Goal: Information Seeking & Learning: Learn about a topic

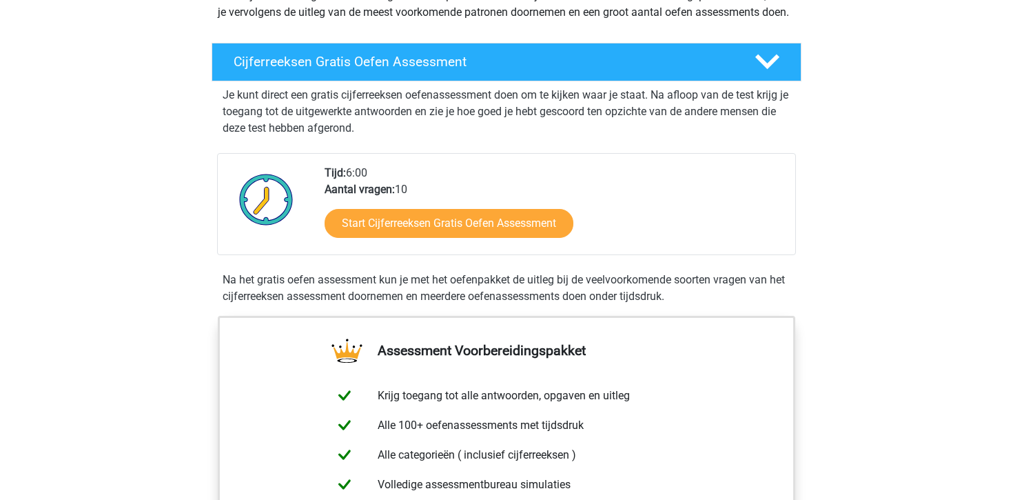
scroll to position [203, 0]
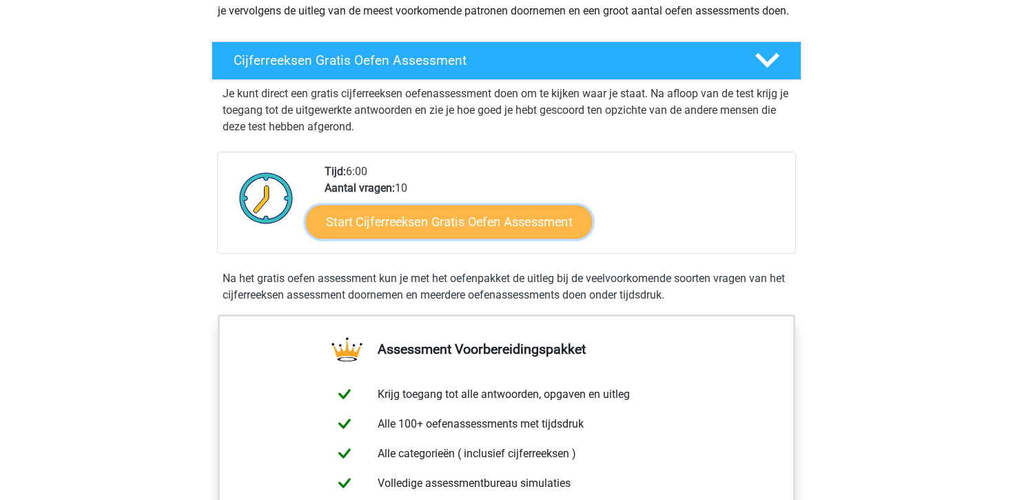
click at [465, 238] on link "Start Cijferreeksen Gratis Oefen Assessment" at bounding box center [449, 221] width 286 height 33
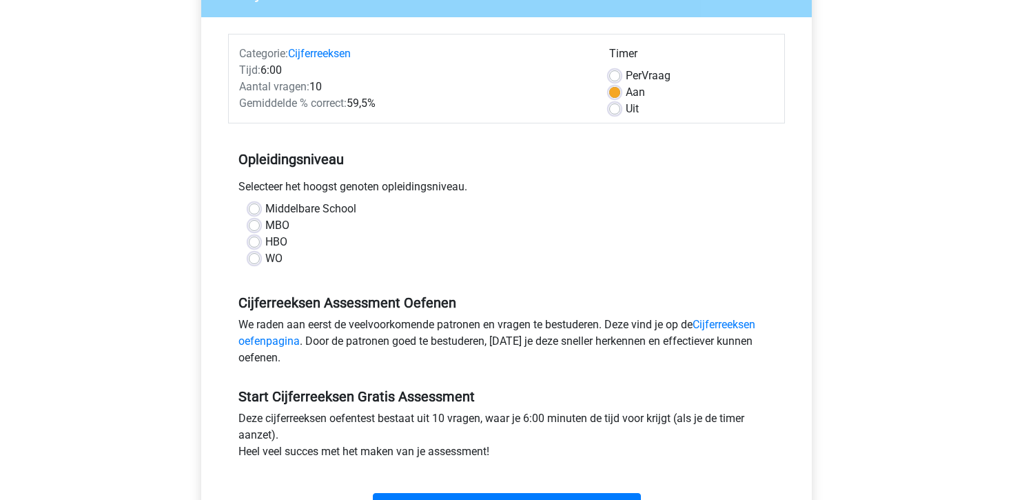
scroll to position [144, 0]
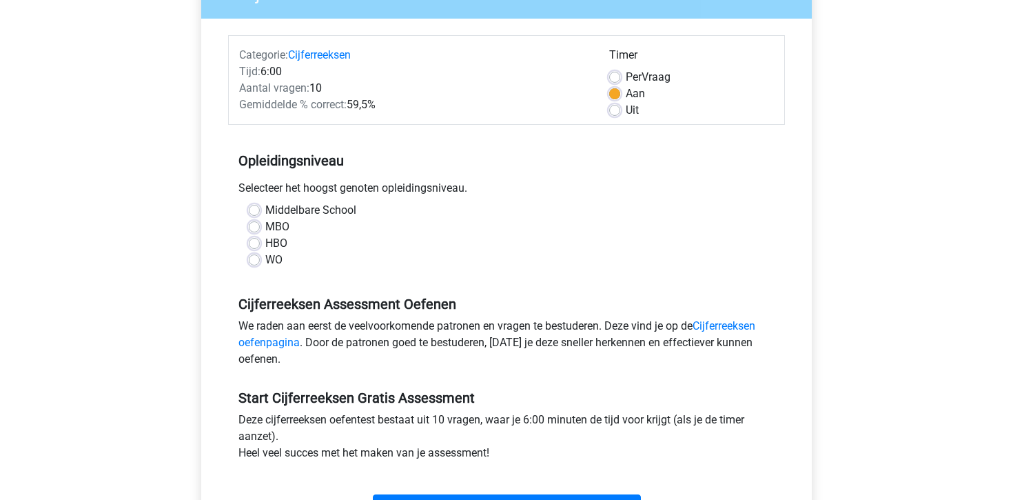
click at [277, 242] on label "HBO" at bounding box center [276, 243] width 22 height 17
click at [260, 242] on input "HBO" at bounding box center [254, 242] width 11 height 14
radio input "true"
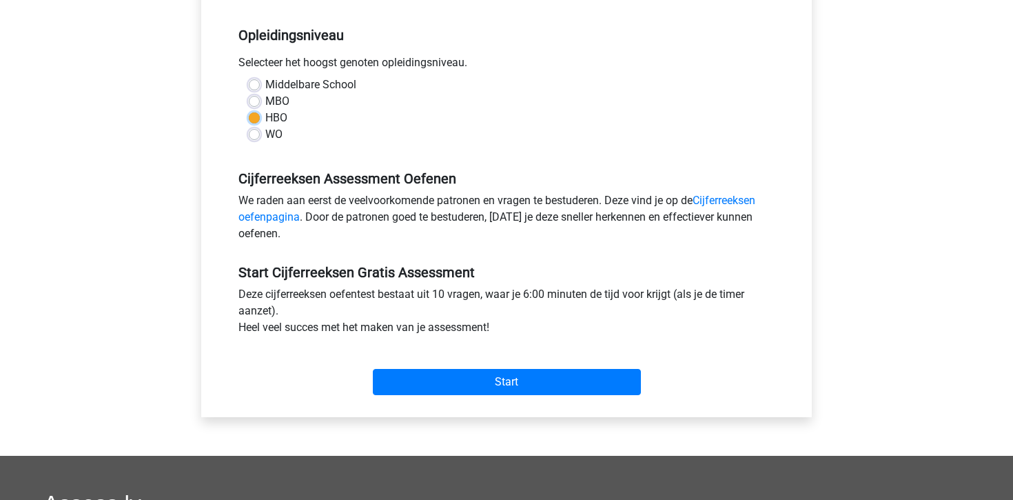
scroll to position [276, 0]
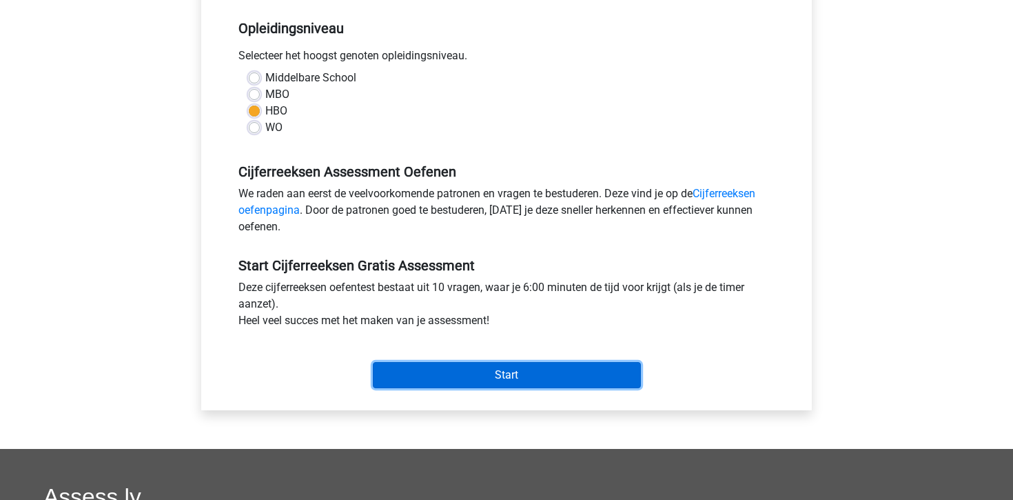
click at [525, 379] on input "Start" at bounding box center [507, 375] width 268 height 26
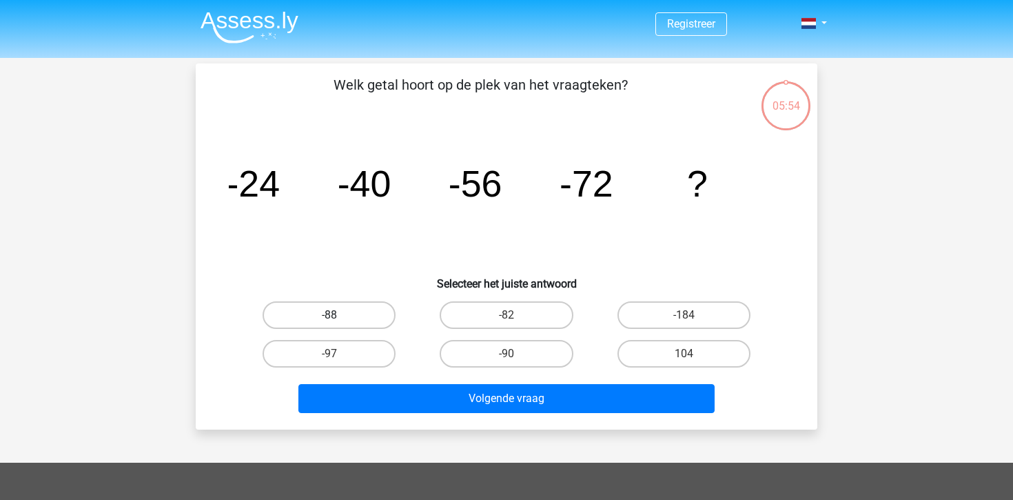
click at [347, 315] on label "-88" at bounding box center [329, 315] width 133 height 28
click at [338, 315] on input "-88" at bounding box center [334, 319] width 9 height 9
radio input "true"
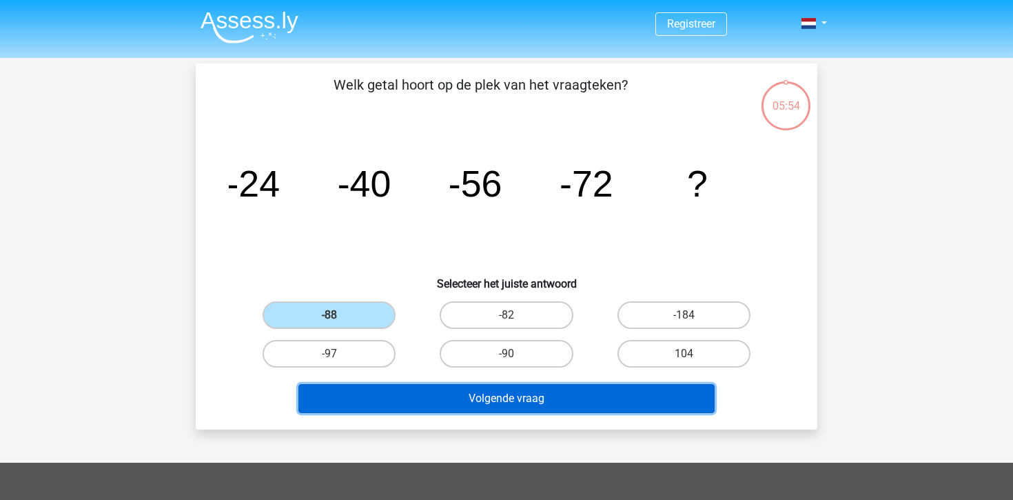
click at [463, 406] on button "Volgende vraag" at bounding box center [506, 398] width 417 height 29
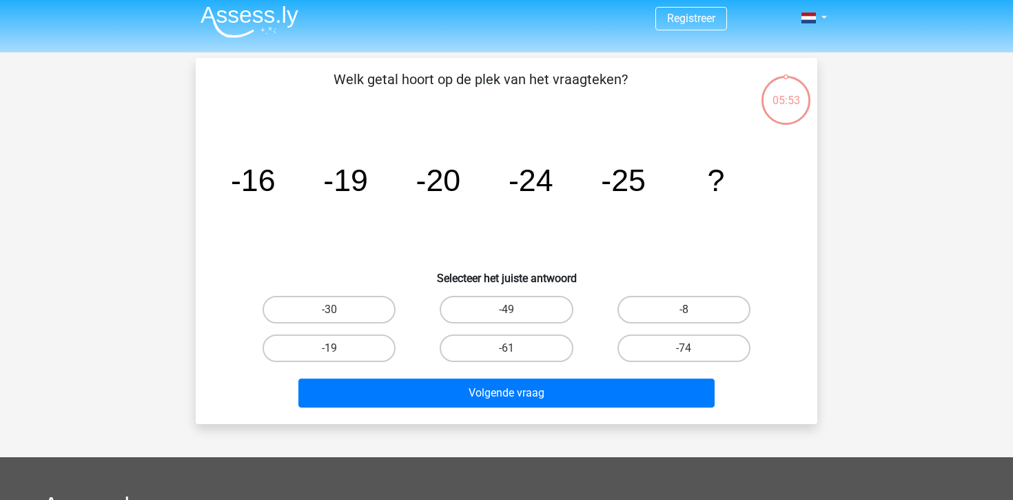
scroll to position [3, 0]
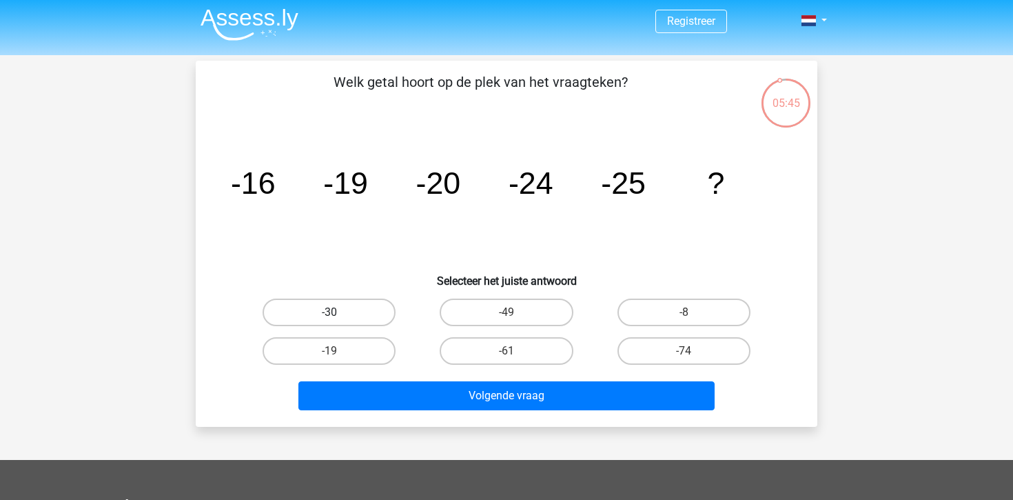
click at [358, 324] on label "-30" at bounding box center [329, 312] width 133 height 28
click at [338, 321] on input "-30" at bounding box center [334, 316] width 9 height 9
radio input "true"
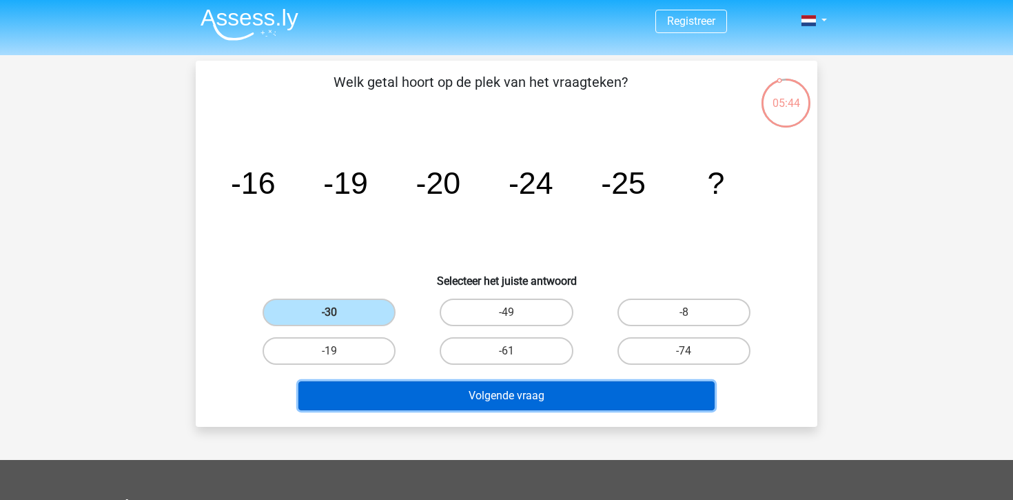
click at [435, 389] on button "Volgende vraag" at bounding box center [506, 395] width 417 height 29
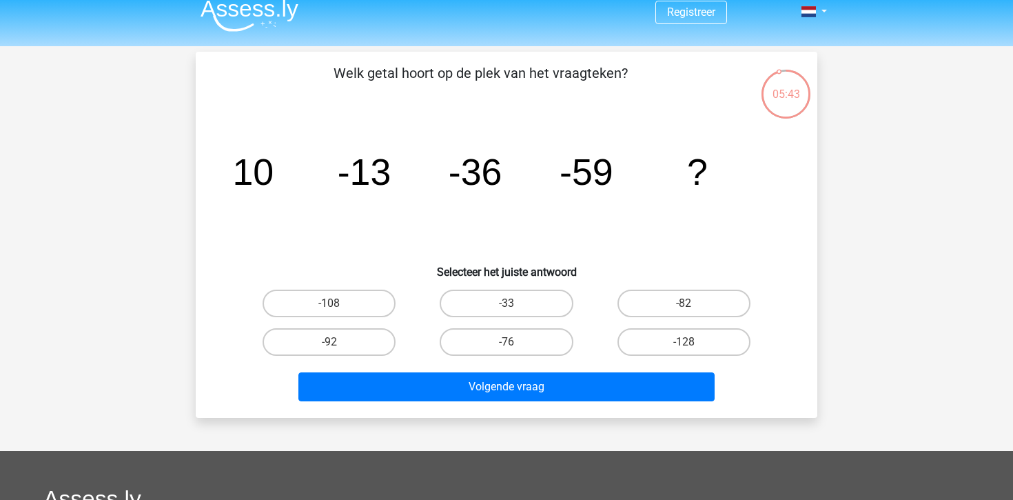
scroll to position [10, 0]
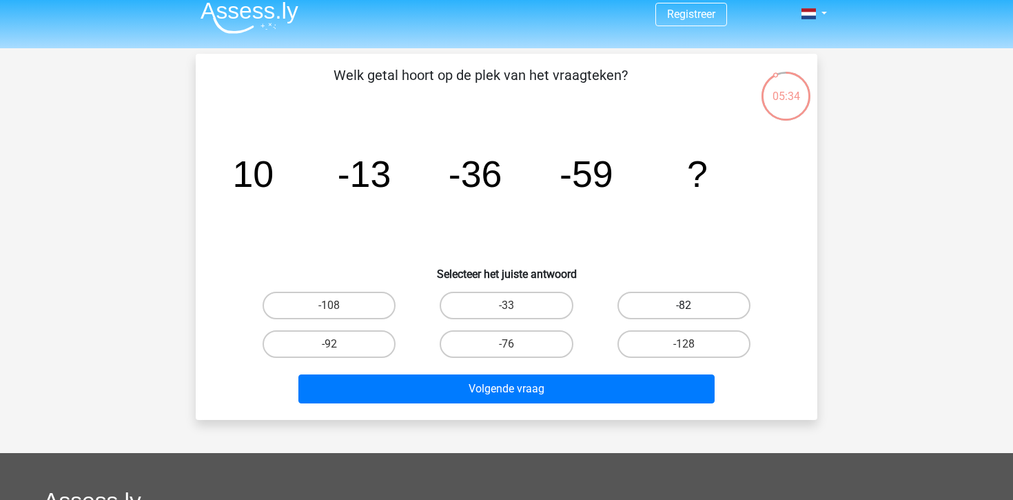
click at [651, 306] on label "-82" at bounding box center [684, 306] width 133 height 28
click at [684, 306] on input "-82" at bounding box center [688, 309] width 9 height 9
radio input "true"
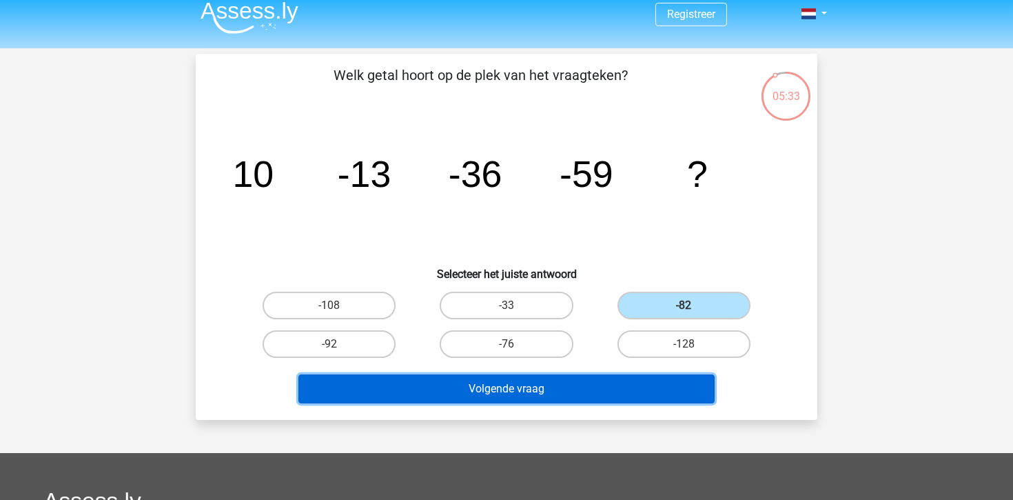
click at [625, 392] on button "Volgende vraag" at bounding box center [506, 388] width 417 height 29
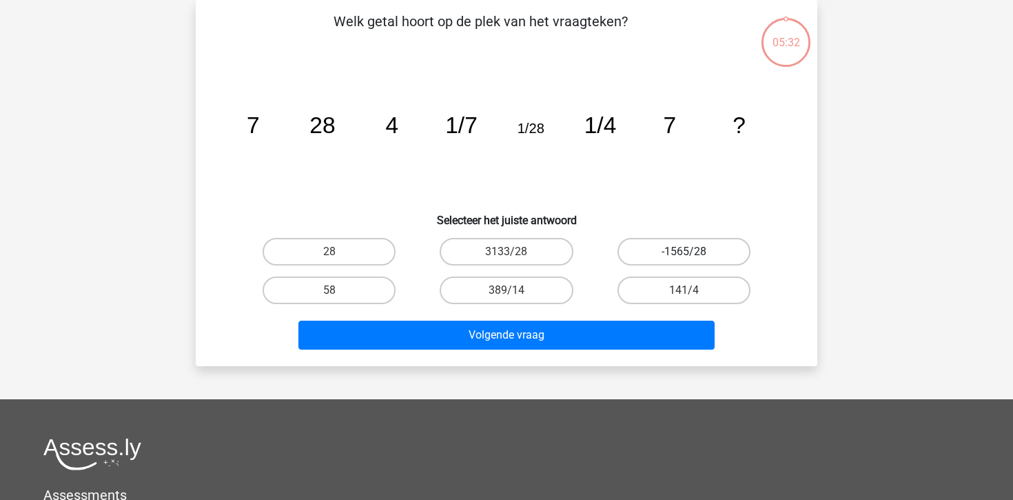
scroll to position [0, 0]
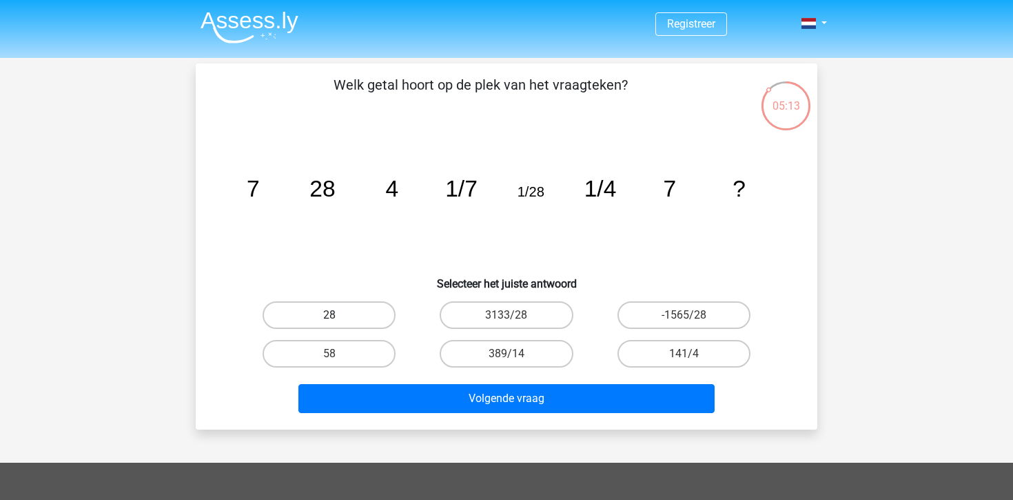
click at [367, 314] on label "28" at bounding box center [329, 315] width 133 height 28
click at [338, 315] on input "28" at bounding box center [334, 319] width 9 height 9
radio input "true"
click at [438, 382] on div "Volgende vraag" at bounding box center [507, 395] width 578 height 45
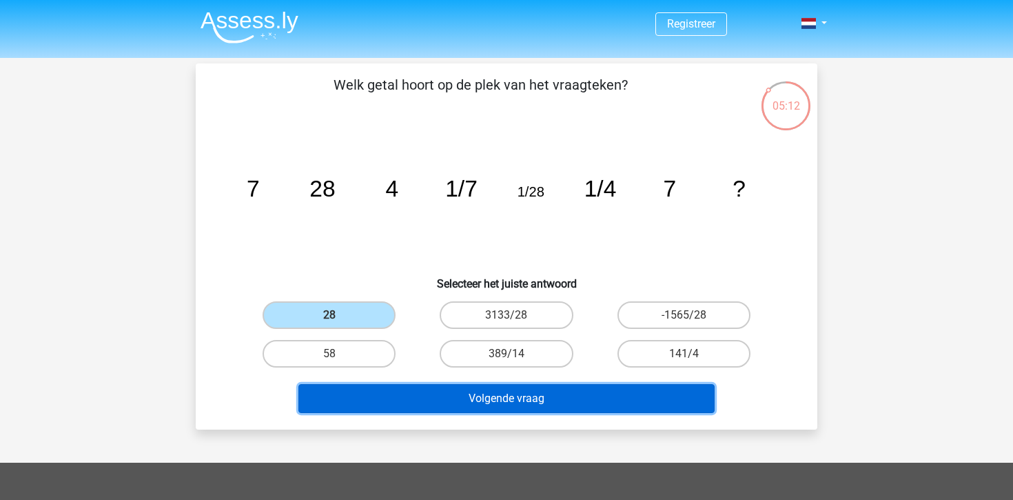
click at [452, 397] on button "Volgende vraag" at bounding box center [506, 398] width 417 height 29
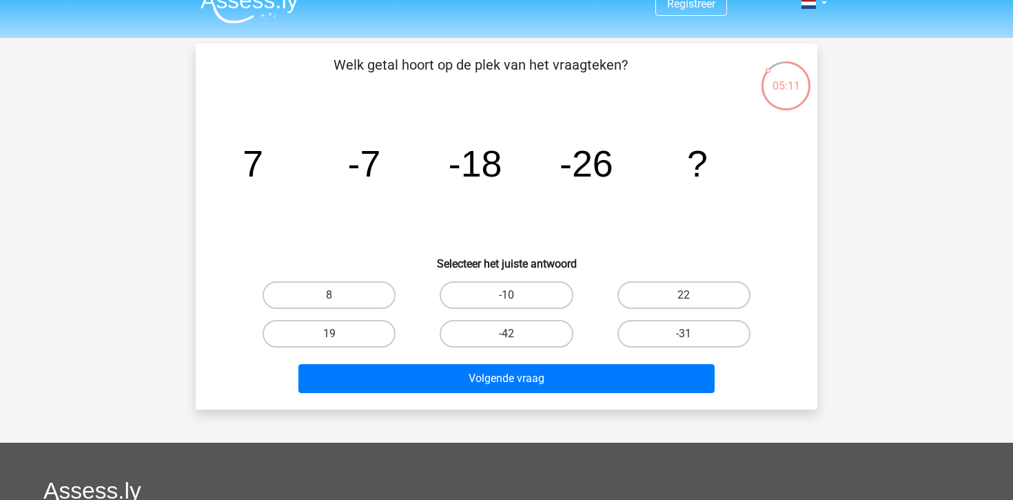
scroll to position [19, 0]
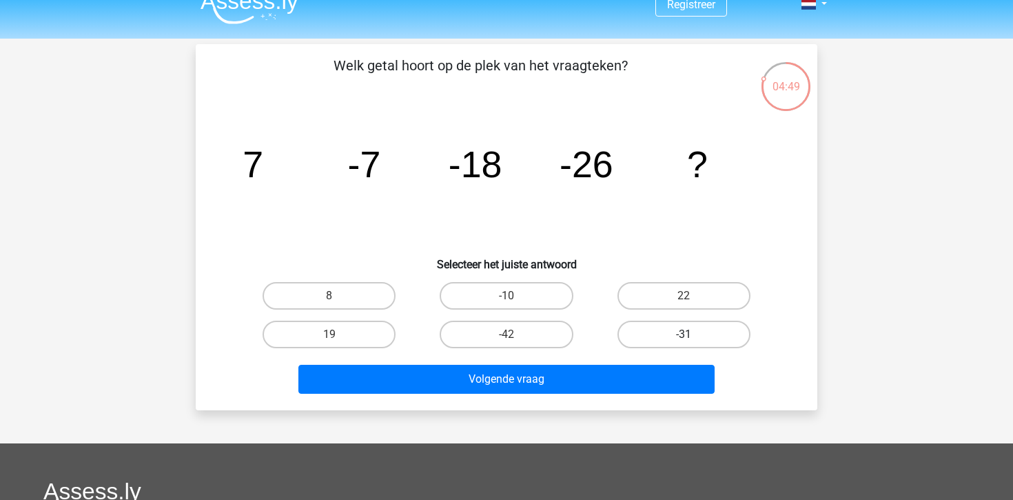
click at [660, 336] on label "-31" at bounding box center [684, 335] width 133 height 28
click at [684, 336] on input "-31" at bounding box center [688, 338] width 9 height 9
radio input "true"
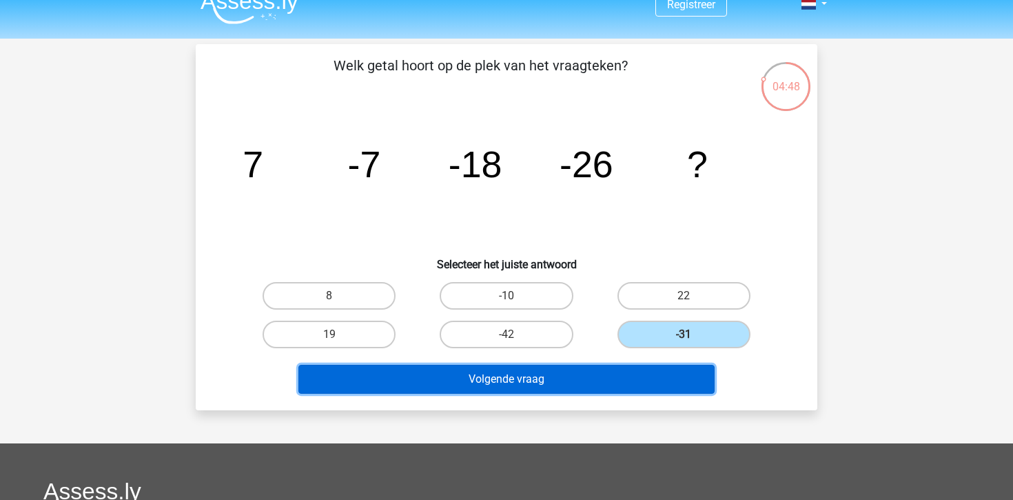
click at [615, 376] on button "Volgende vraag" at bounding box center [506, 379] width 417 height 29
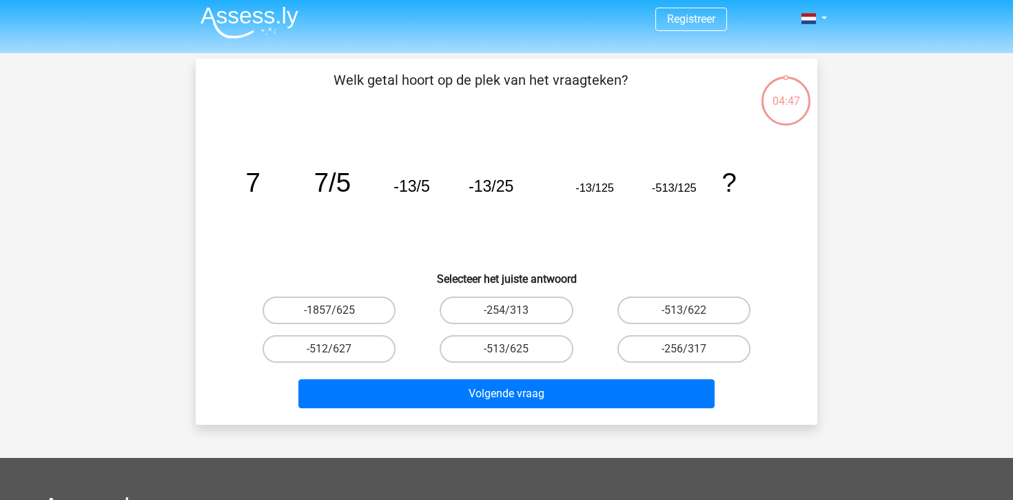
scroll to position [4, 0]
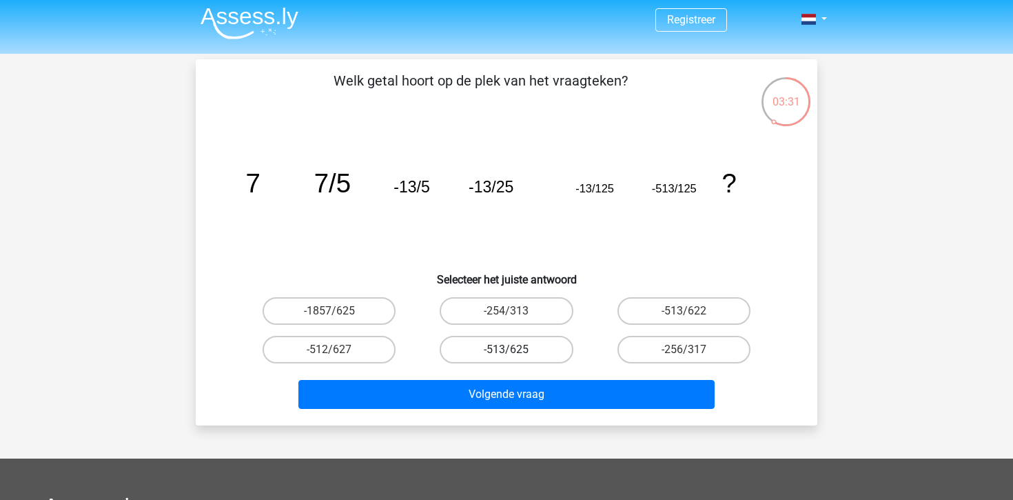
click at [495, 346] on label "-513/625" at bounding box center [506, 350] width 133 height 28
click at [507, 350] on input "-513/625" at bounding box center [511, 354] width 9 height 9
radio input "true"
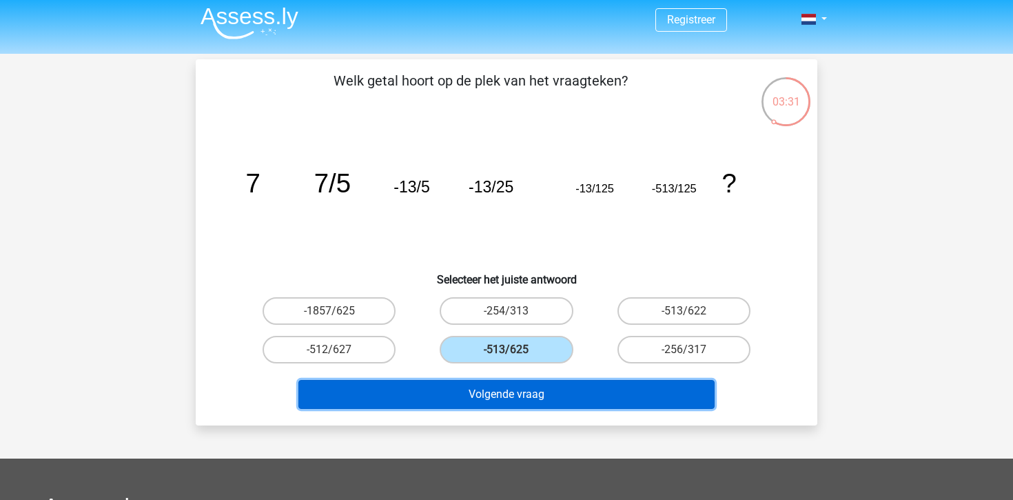
click at [507, 381] on button "Volgende vraag" at bounding box center [506, 394] width 417 height 29
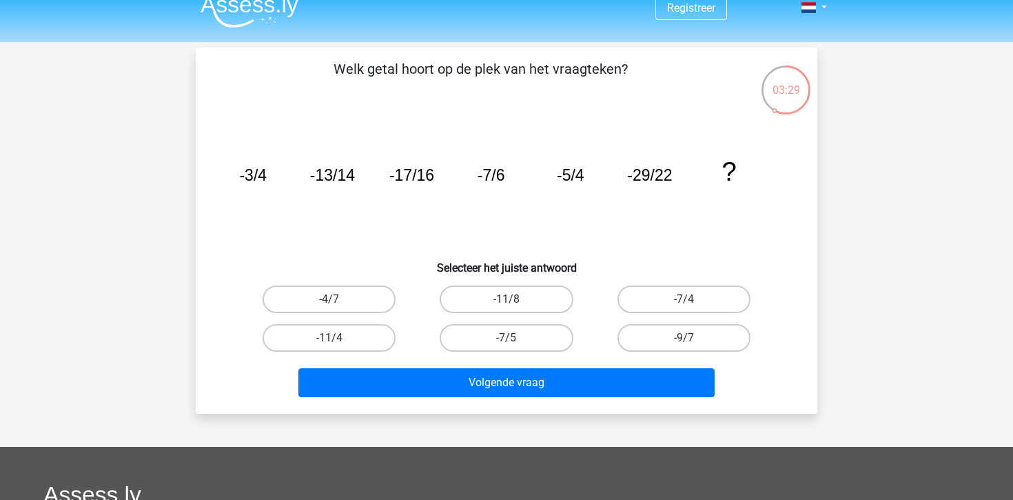
scroll to position [14, 0]
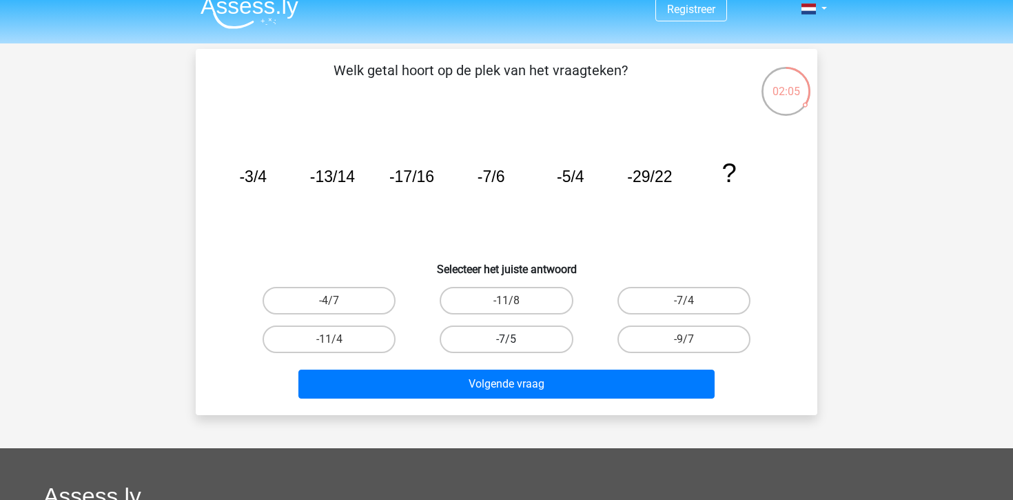
click at [503, 338] on label "-7/5" at bounding box center [506, 339] width 133 height 28
click at [507, 339] on input "-7/5" at bounding box center [511, 343] width 9 height 9
radio input "true"
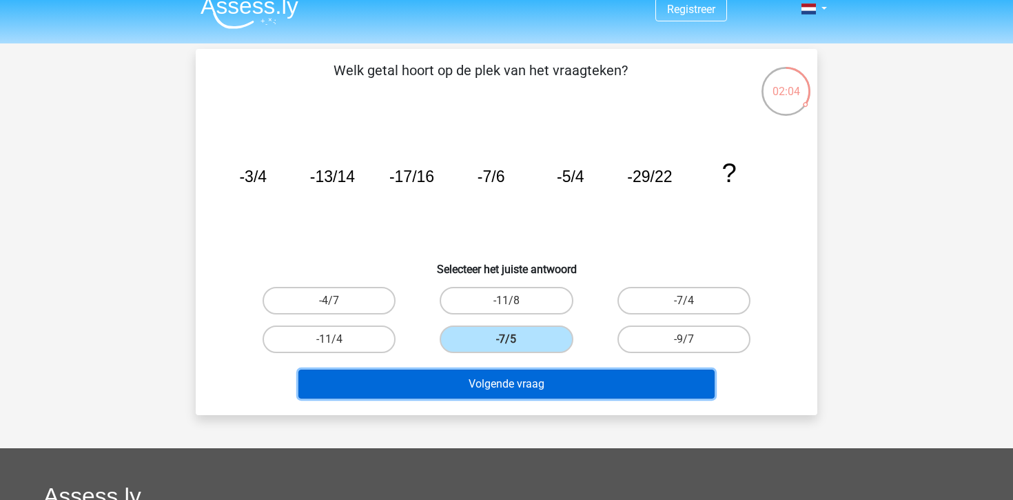
click at [538, 393] on button "Volgende vraag" at bounding box center [506, 383] width 417 height 29
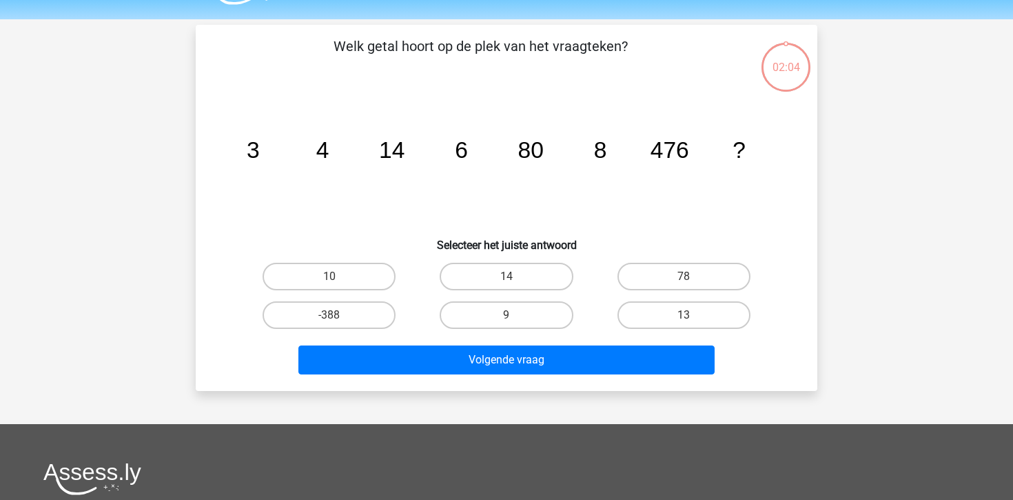
scroll to position [38, 0]
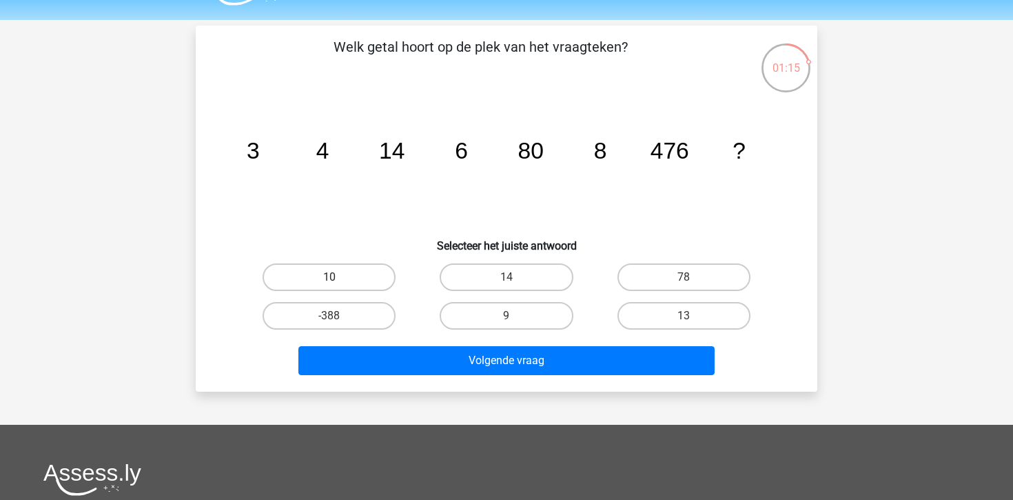
click at [356, 276] on label "10" at bounding box center [329, 277] width 133 height 28
click at [338, 277] on input "10" at bounding box center [334, 281] width 9 height 9
radio input "true"
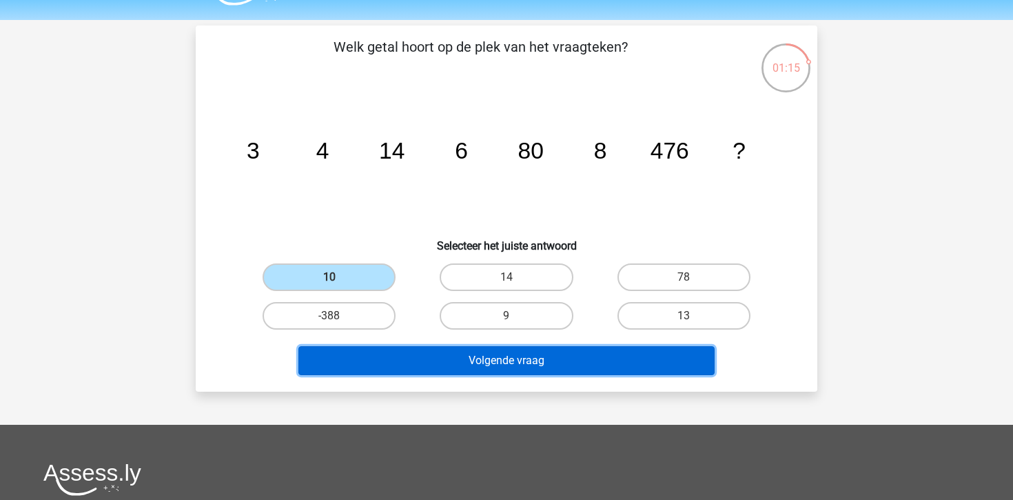
click at [403, 351] on button "Volgende vraag" at bounding box center [506, 360] width 417 height 29
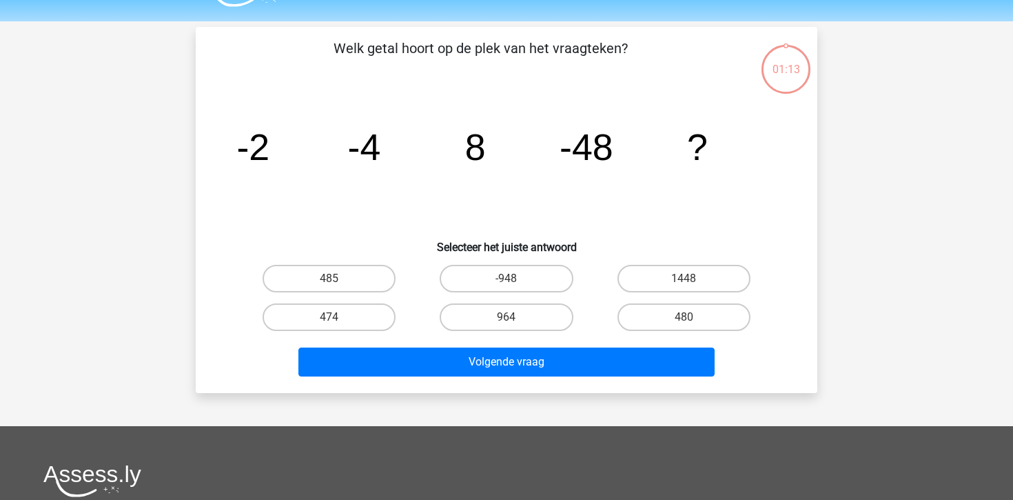
scroll to position [18, 0]
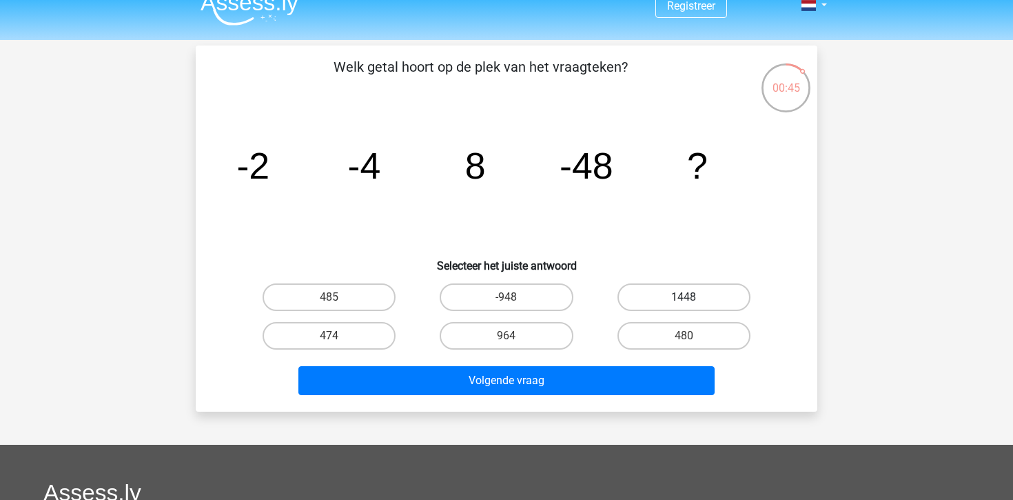
click at [645, 302] on label "1448" at bounding box center [684, 297] width 133 height 28
click at [684, 302] on input "1448" at bounding box center [688, 301] width 9 height 9
radio input "true"
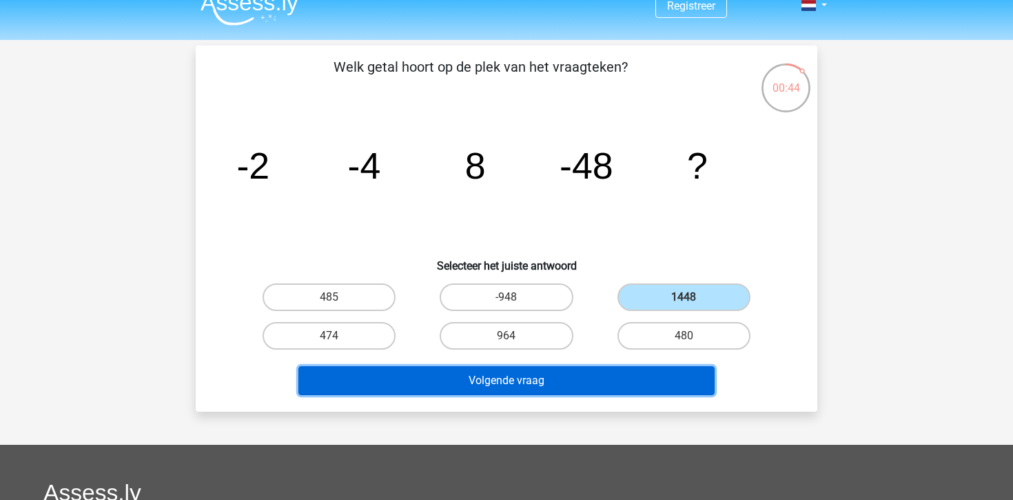
click at [597, 392] on button "Volgende vraag" at bounding box center [506, 380] width 417 height 29
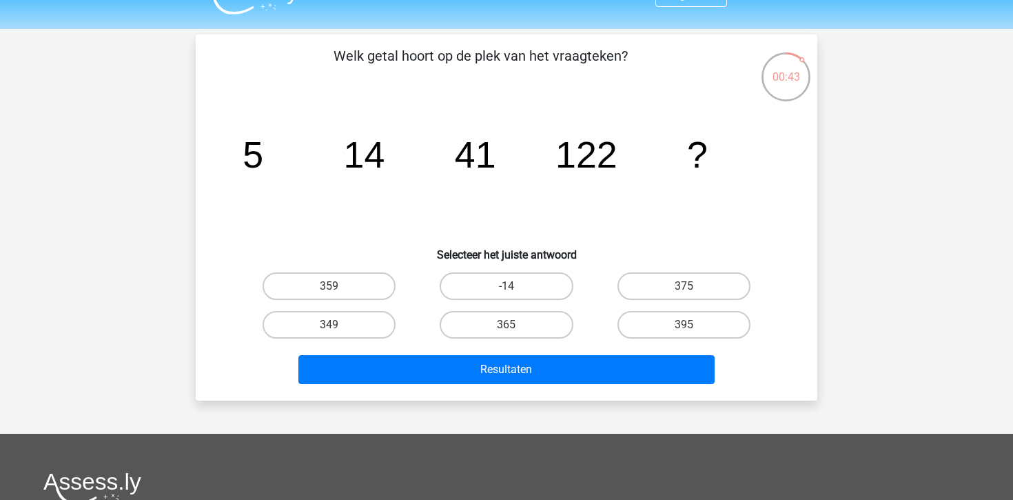
scroll to position [27, 0]
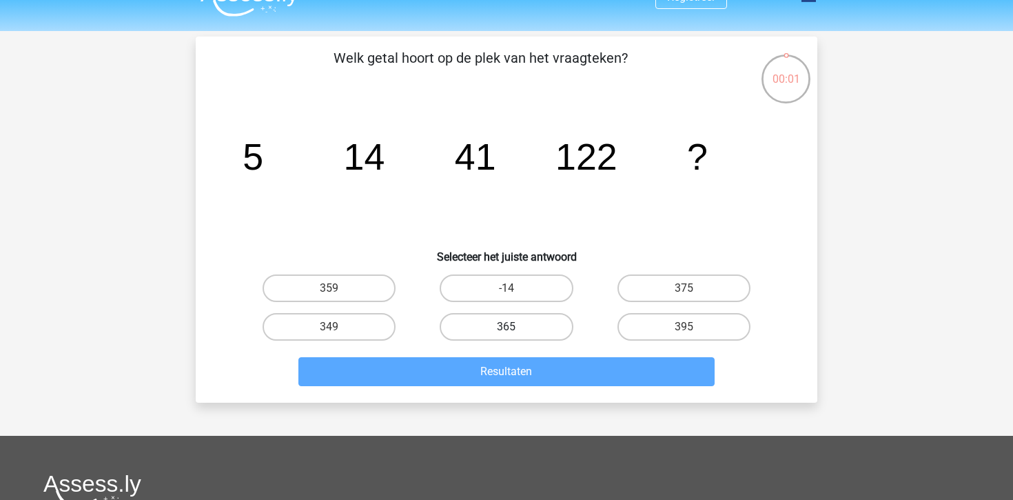
click at [465, 324] on label "365" at bounding box center [506, 327] width 133 height 28
click at [507, 327] on input "365" at bounding box center [511, 331] width 9 height 9
radio input "true"
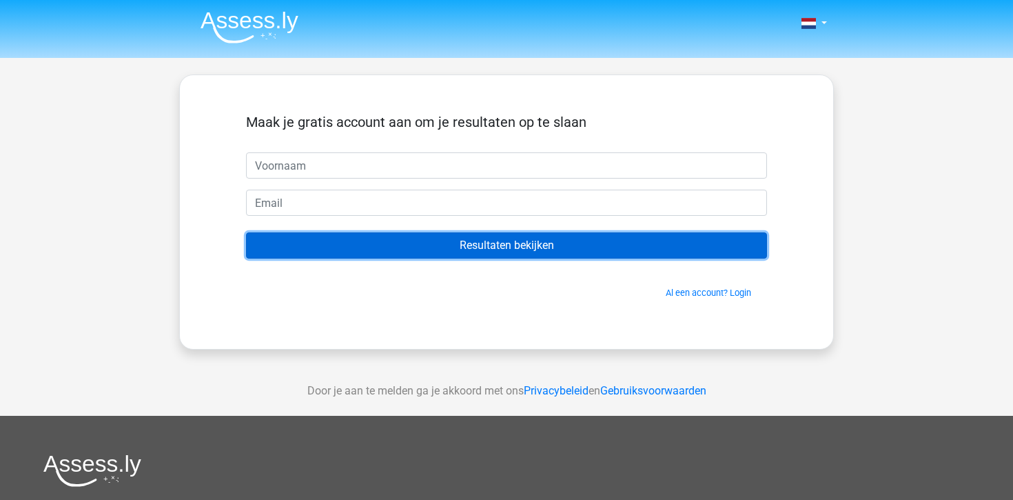
click at [557, 239] on input "Resultaten bekijken" at bounding box center [506, 245] width 521 height 26
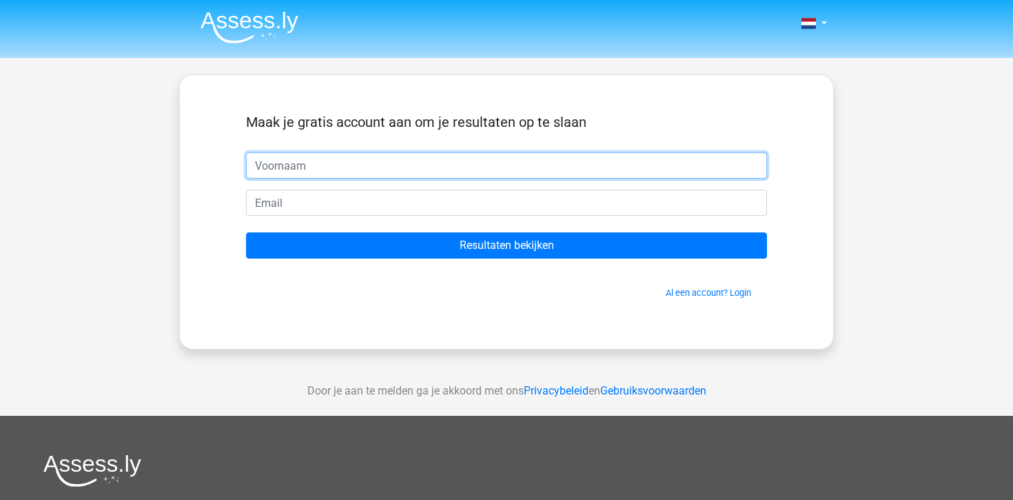
click at [520, 156] on input "text" at bounding box center [506, 165] width 521 height 26
type input "Erik"
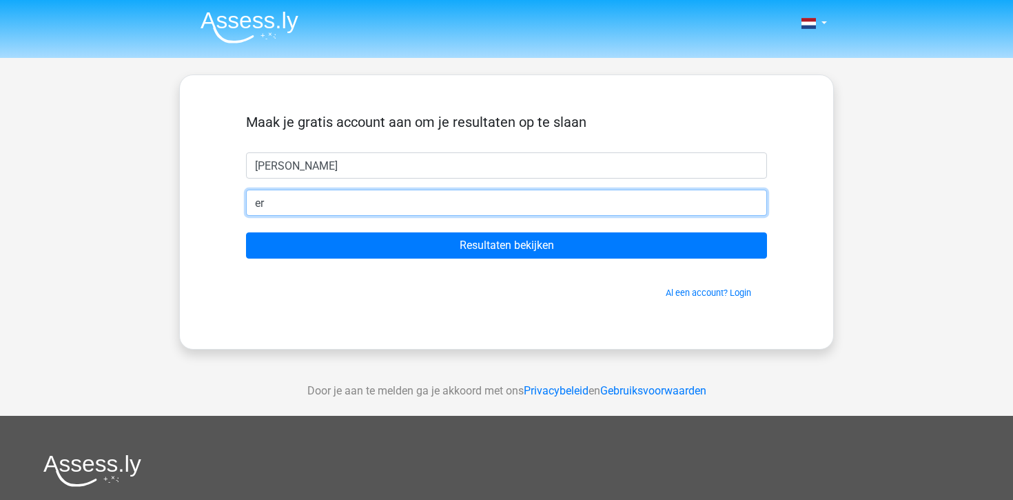
type input "eriknightchina@live.nl"
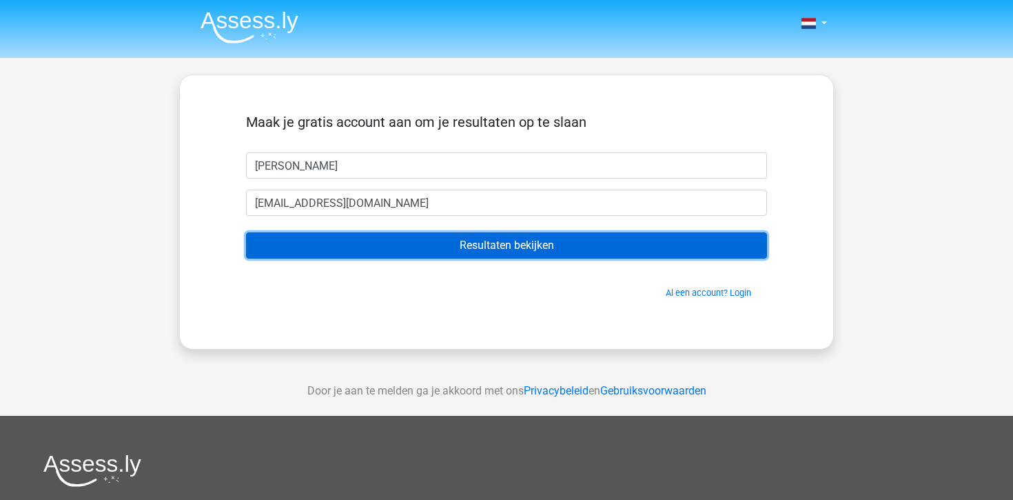
click at [469, 234] on input "Resultaten bekijken" at bounding box center [506, 245] width 521 height 26
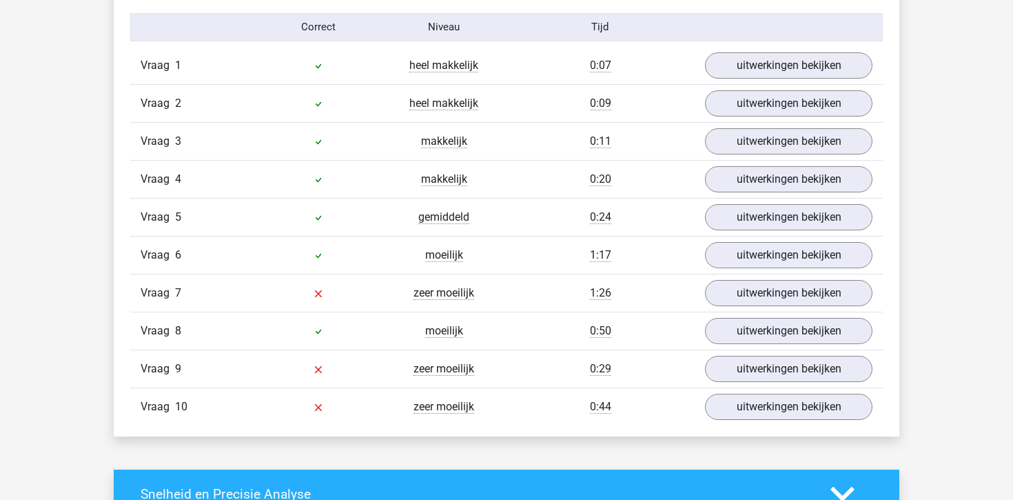
scroll to position [1140, 0]
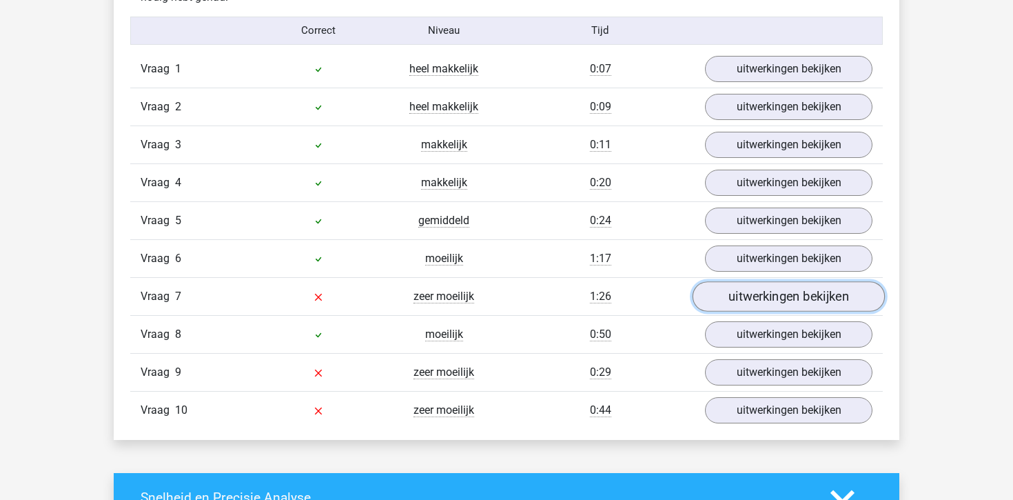
click at [762, 303] on link "uitwerkingen bekijken" at bounding box center [789, 296] width 192 height 30
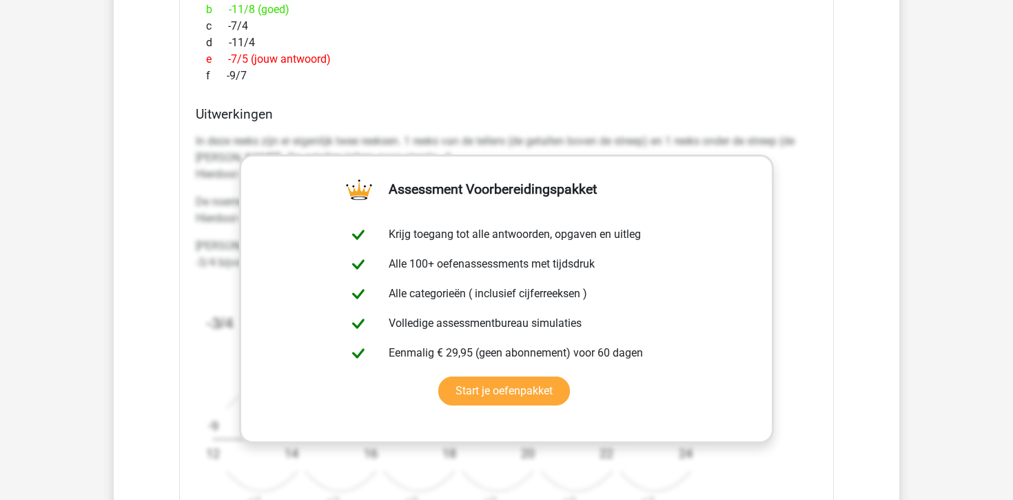
scroll to position [1695, 0]
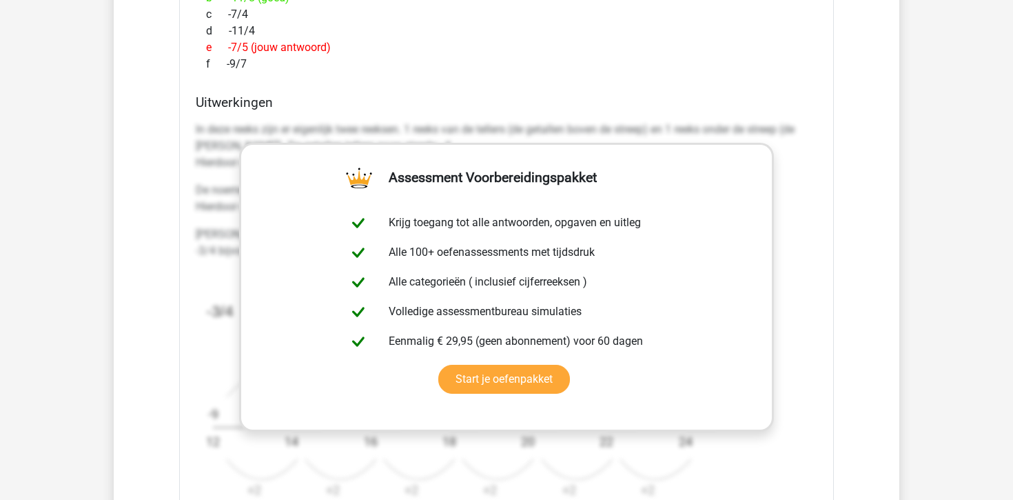
click at [630, 101] on h4 "Uitwerkingen" at bounding box center [507, 102] width 622 height 16
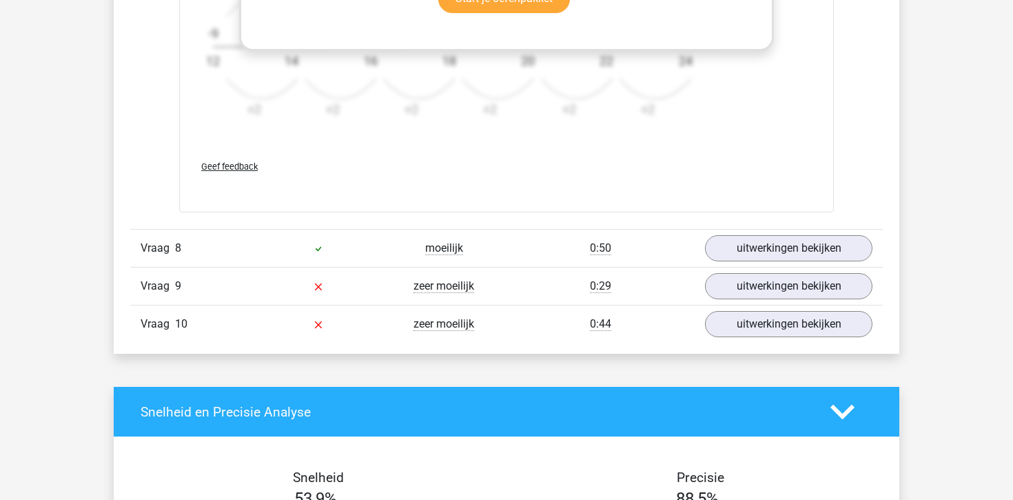
scroll to position [2092, 0]
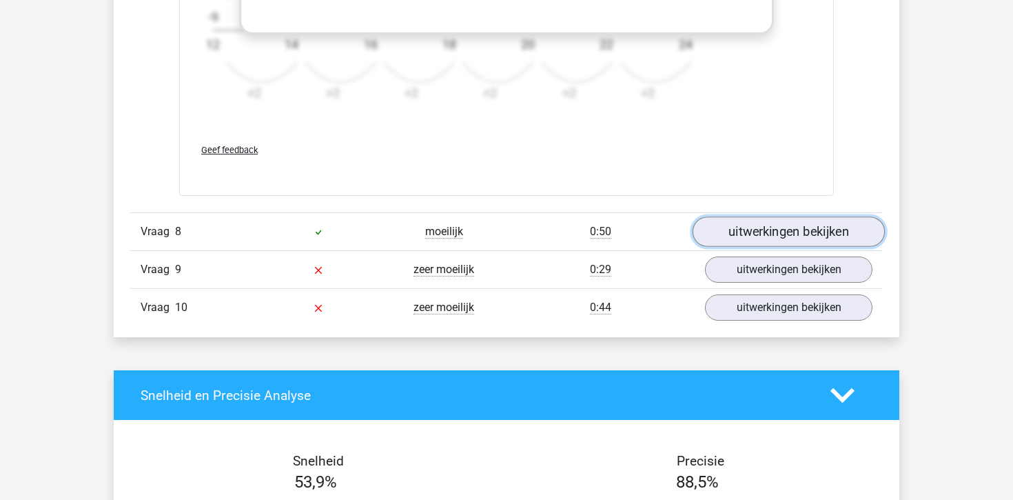
click at [756, 233] on link "uitwerkingen bekijken" at bounding box center [789, 232] width 192 height 30
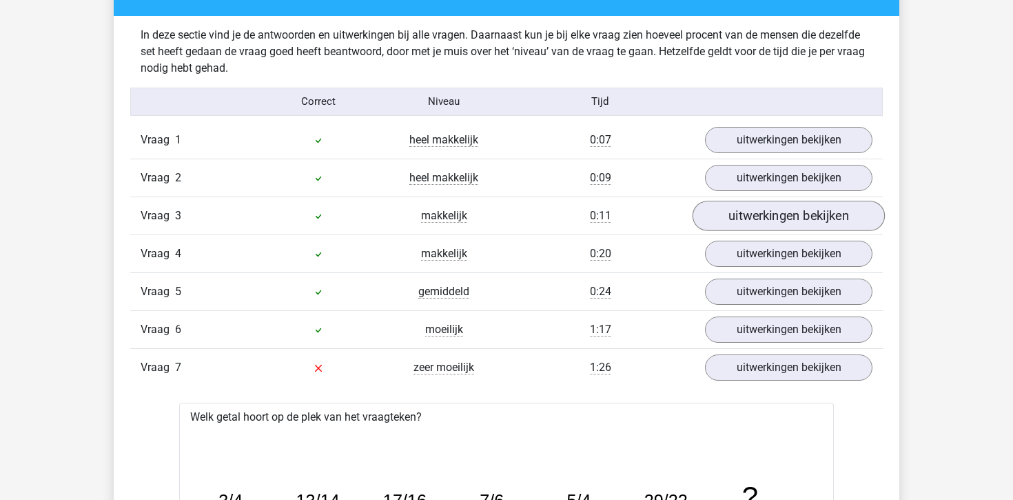
scroll to position [1031, 0]
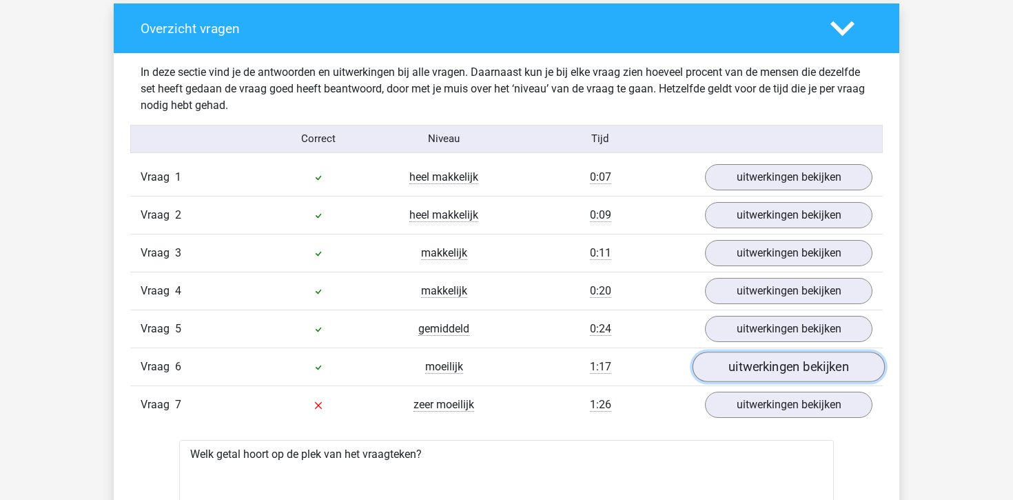
click at [744, 365] on link "uitwerkingen bekijken" at bounding box center [789, 367] width 192 height 30
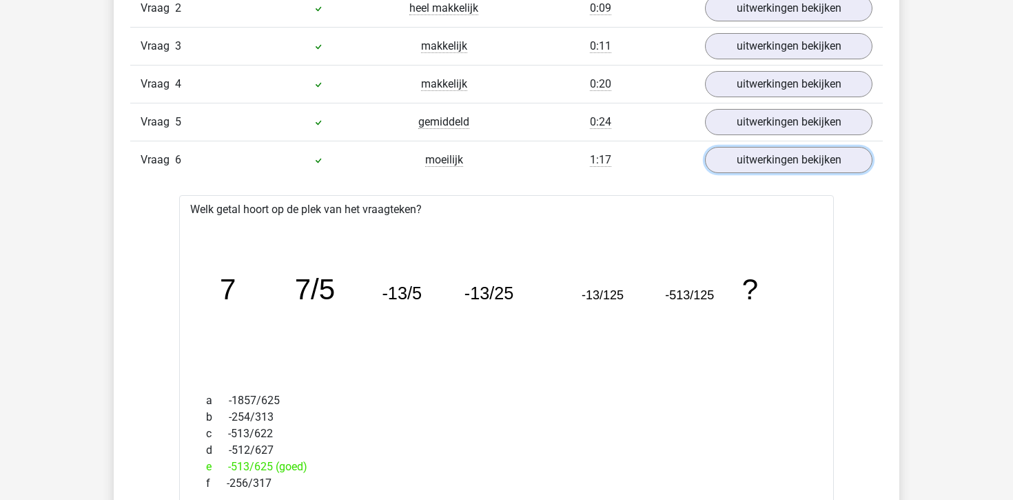
scroll to position [1248, 0]
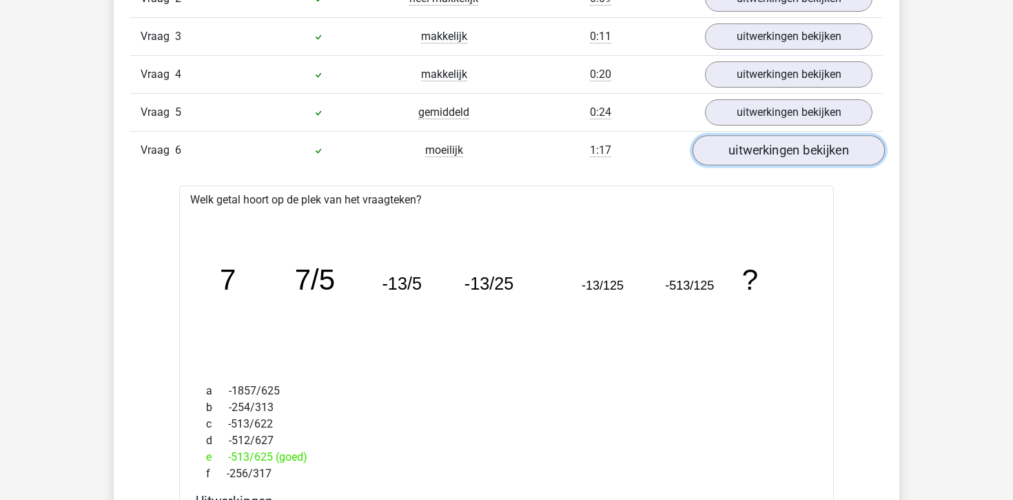
click at [797, 159] on link "uitwerkingen bekijken" at bounding box center [789, 150] width 192 height 30
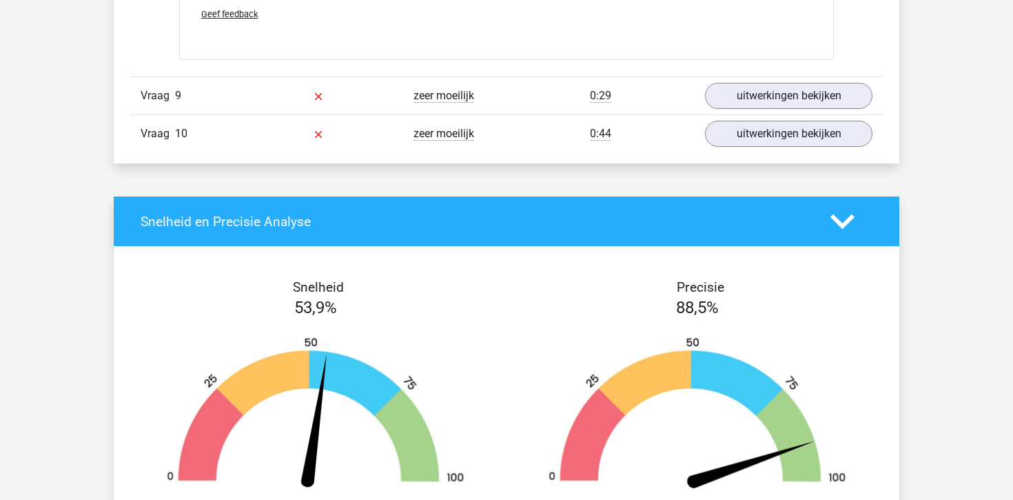
scroll to position [3030, 0]
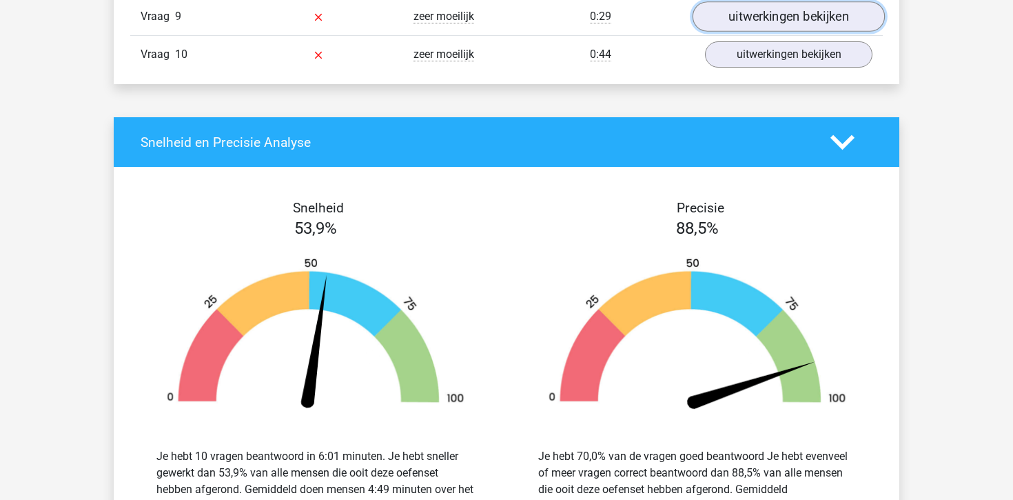
click at [800, 10] on link "uitwerkingen bekijken" at bounding box center [789, 16] width 192 height 30
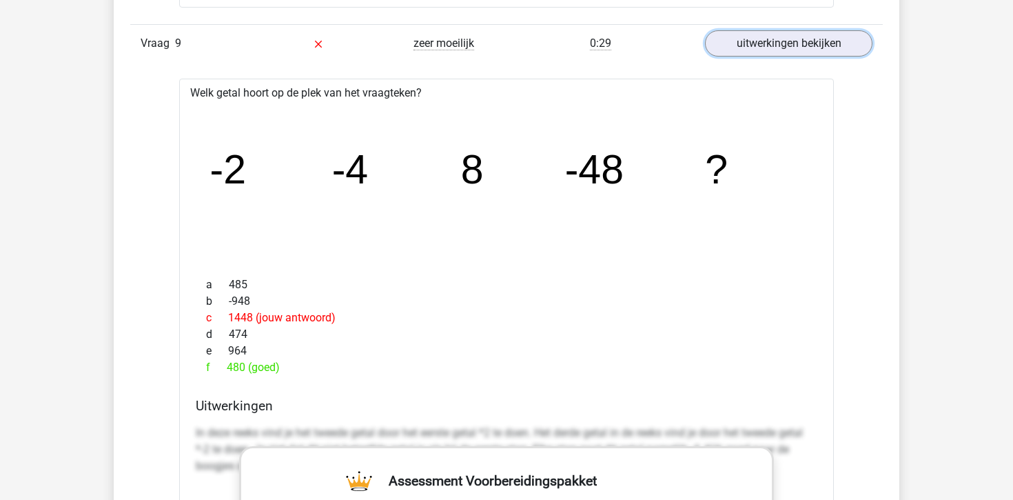
scroll to position [3026, 0]
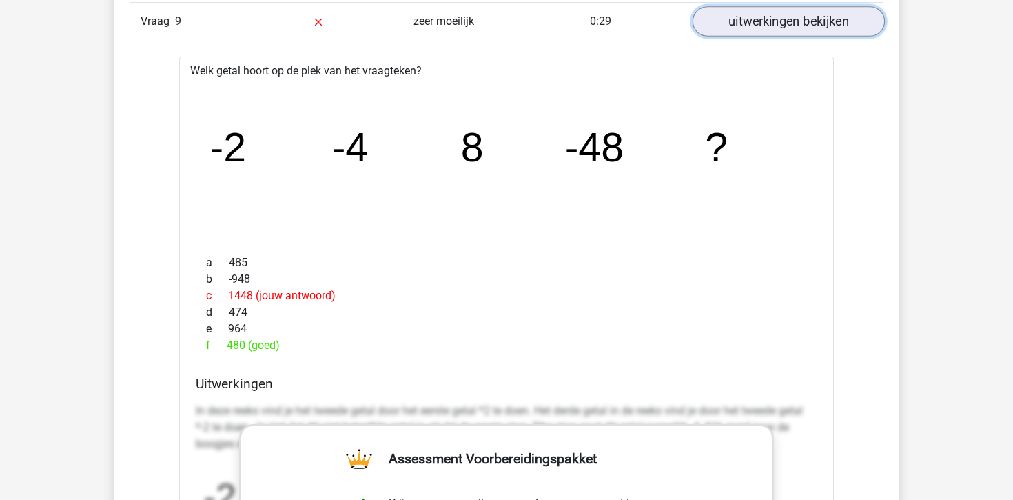
click at [786, 28] on link "uitwerkingen bekijken" at bounding box center [789, 21] width 192 height 30
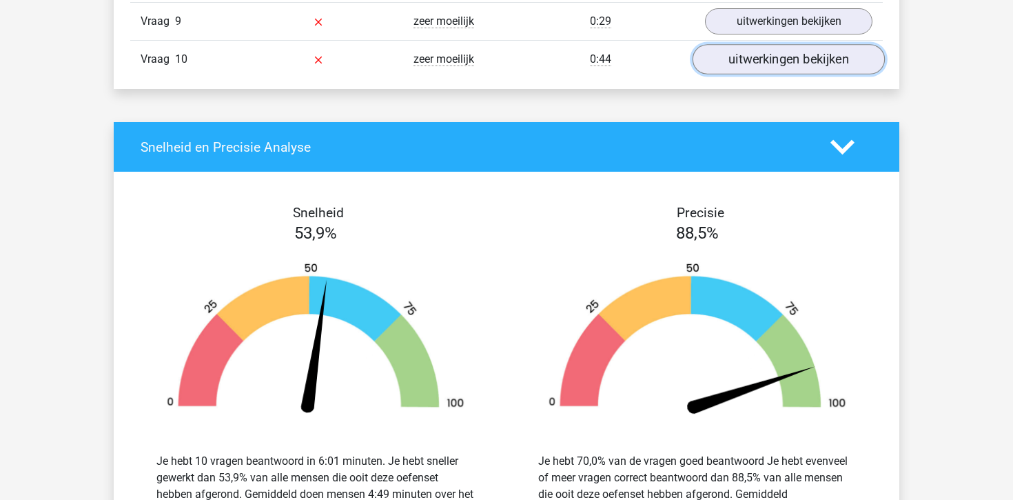
click at [801, 59] on link "uitwerkingen bekijken" at bounding box center [789, 59] width 192 height 30
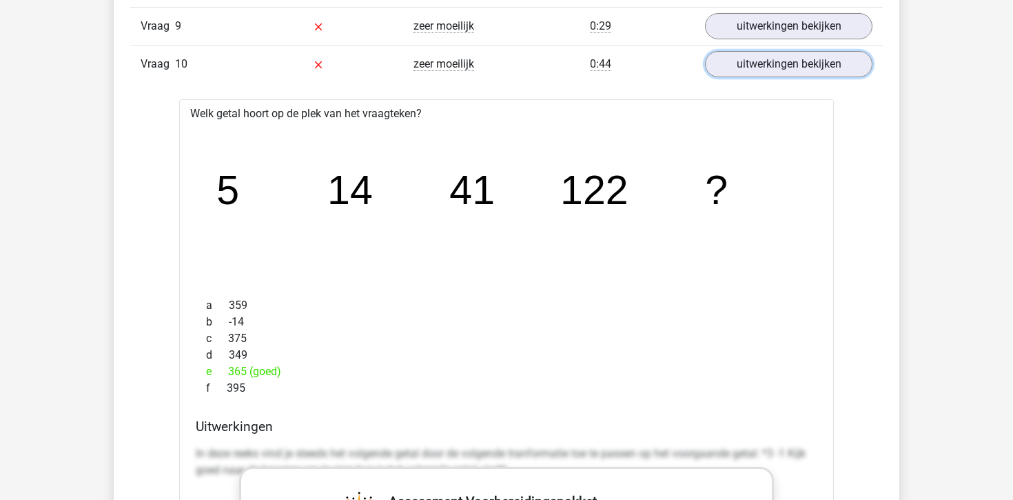
scroll to position [2964, 0]
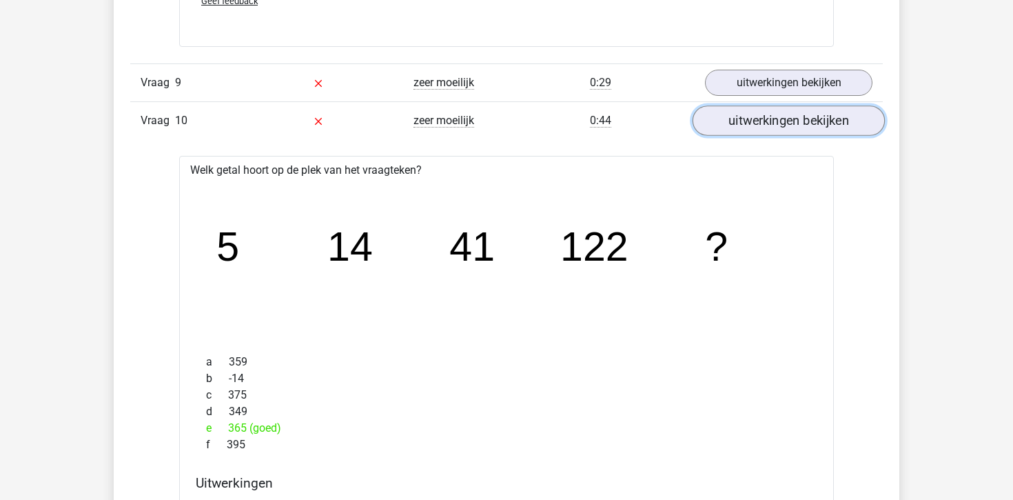
click at [775, 131] on link "uitwerkingen bekijken" at bounding box center [789, 120] width 192 height 30
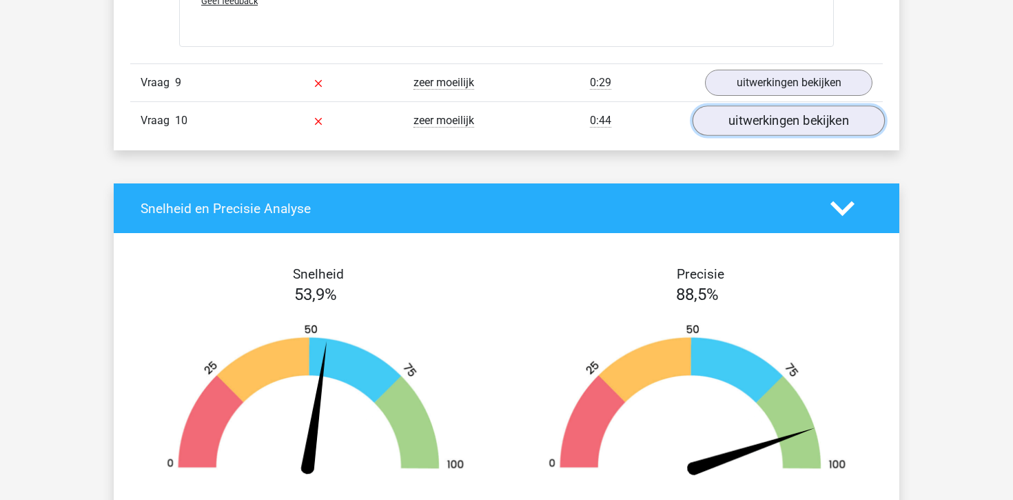
click at [793, 125] on link "uitwerkingen bekijken" at bounding box center [789, 120] width 192 height 30
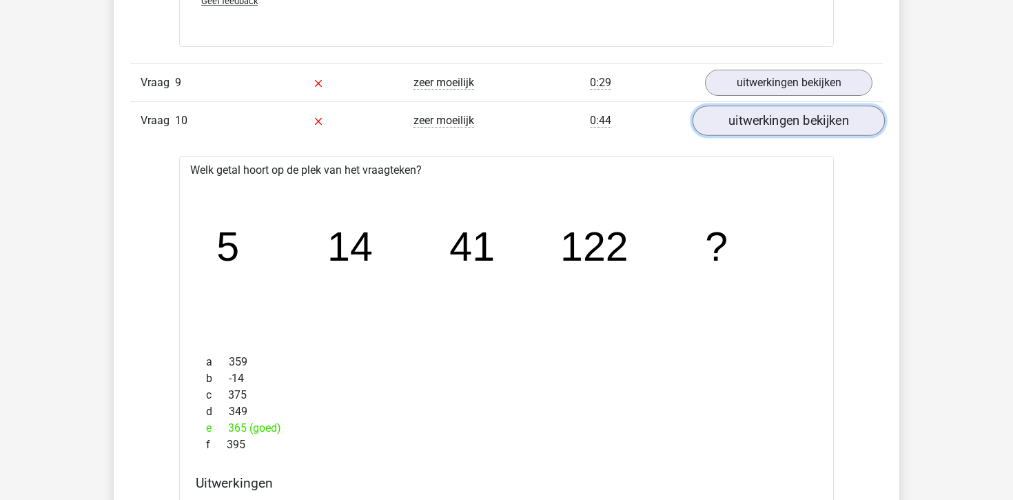
click at [793, 125] on link "uitwerkingen bekijken" at bounding box center [789, 120] width 192 height 30
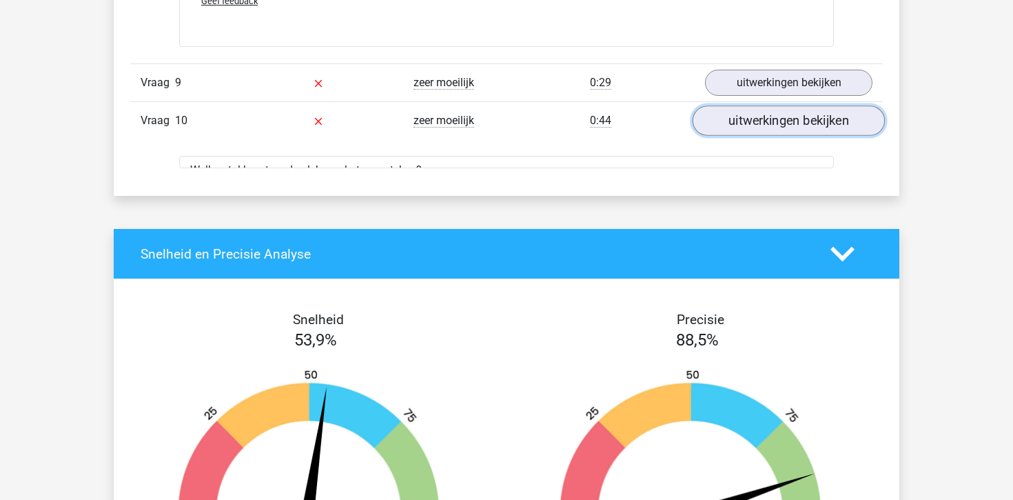
click at [793, 125] on link "uitwerkingen bekijken" at bounding box center [789, 120] width 192 height 30
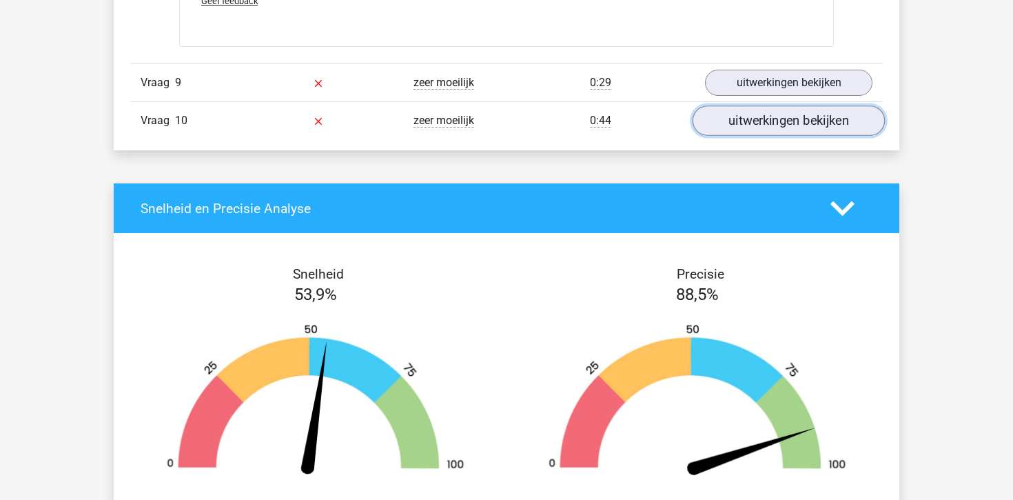
click at [793, 125] on link "uitwerkingen bekijken" at bounding box center [789, 120] width 192 height 30
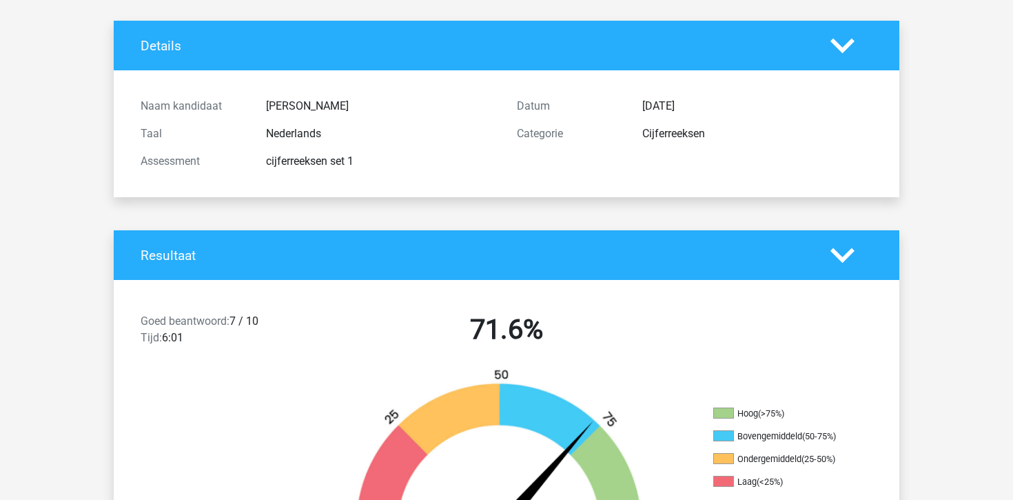
scroll to position [0, 0]
